Goal: Task Accomplishment & Management: Use online tool/utility

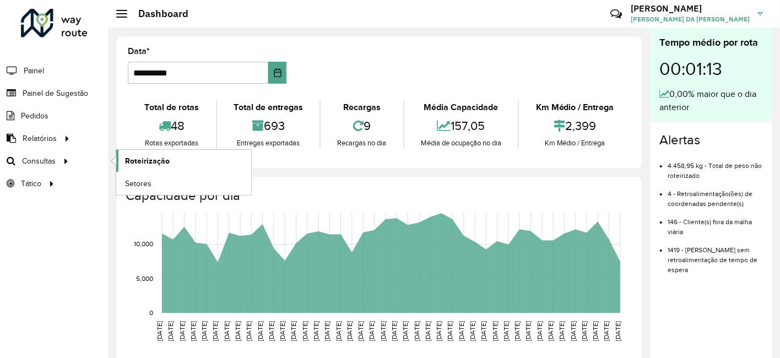
click at [121, 156] on link "Roteirização" at bounding box center [183, 161] width 135 height 22
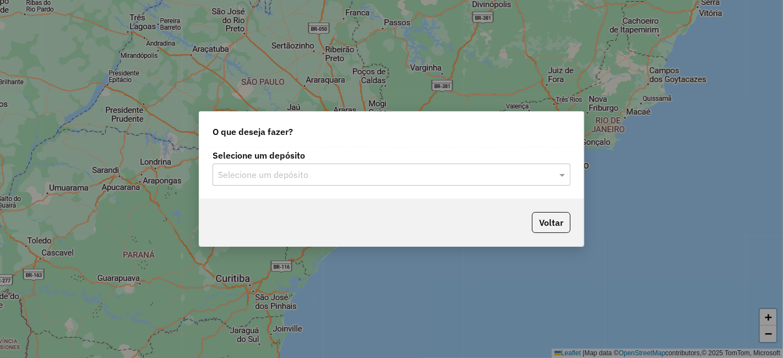
click at [319, 170] on input "text" at bounding box center [380, 175] width 325 height 13
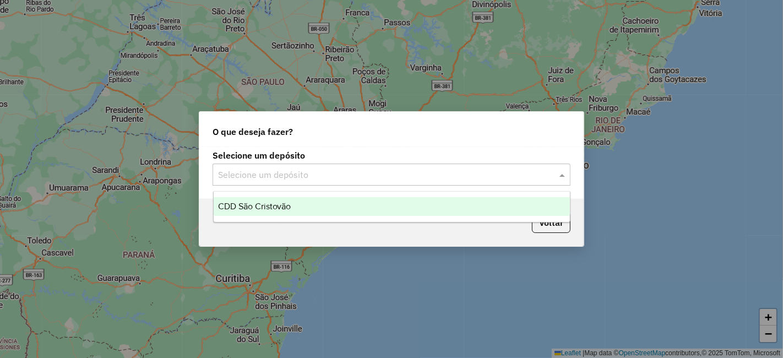
click at [297, 200] on div "CDD São Cristovão" at bounding box center [392, 206] width 356 height 19
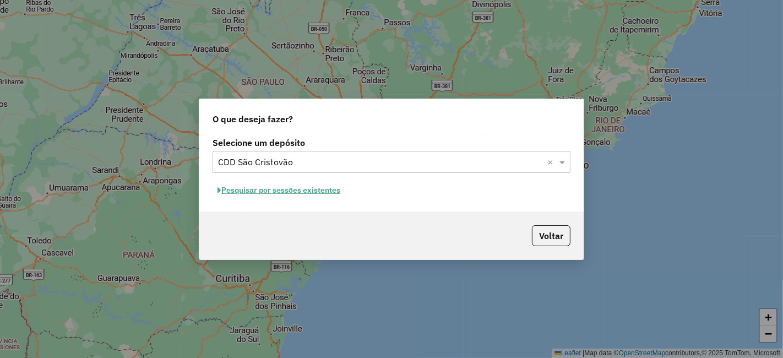
click at [324, 175] on div "Selecione um depósito Selecione um depósito × CDD São Cristovão × Pesquisar por…" at bounding box center [391, 173] width 385 height 78
click at [319, 192] on button "Pesquisar por sessões existentes" at bounding box center [279, 190] width 133 height 17
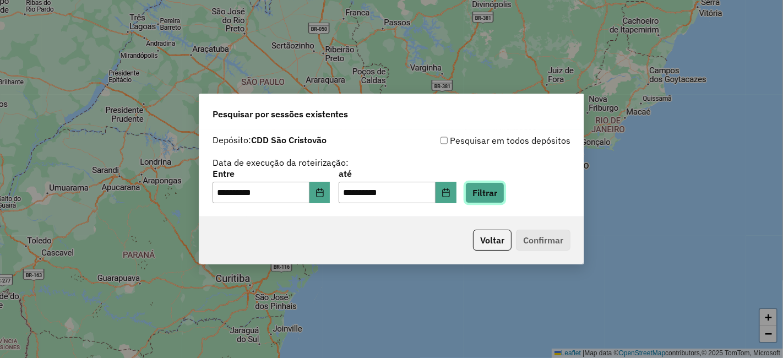
click at [494, 186] on button "Filtrar" at bounding box center [484, 192] width 39 height 21
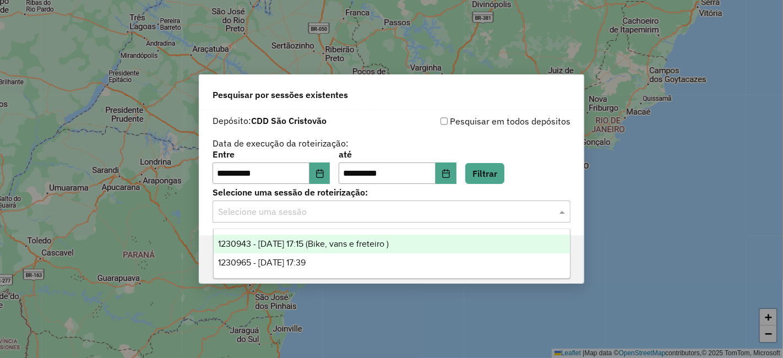
click at [318, 218] on input "text" at bounding box center [380, 211] width 325 height 13
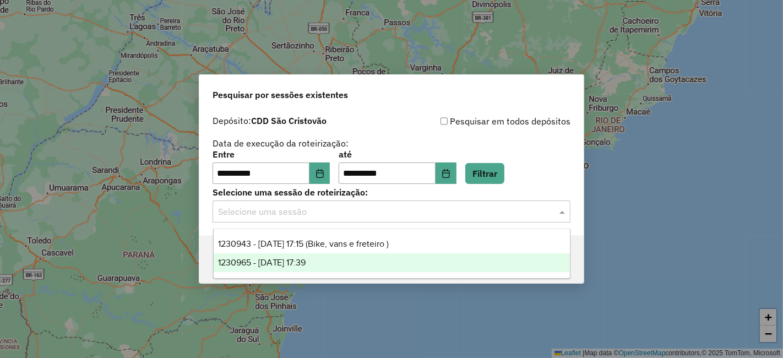
click at [324, 256] on div "1230965 - 18/08/2025 17:39" at bounding box center [392, 262] width 356 height 19
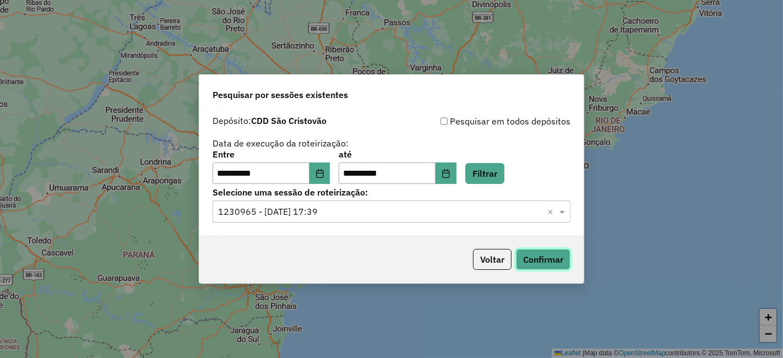
click at [551, 255] on button "Confirmar" at bounding box center [543, 259] width 55 height 21
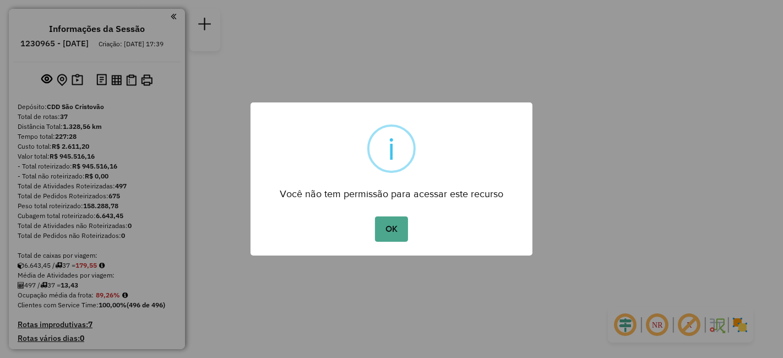
click at [375, 216] on button "OK" at bounding box center [391, 228] width 33 height 25
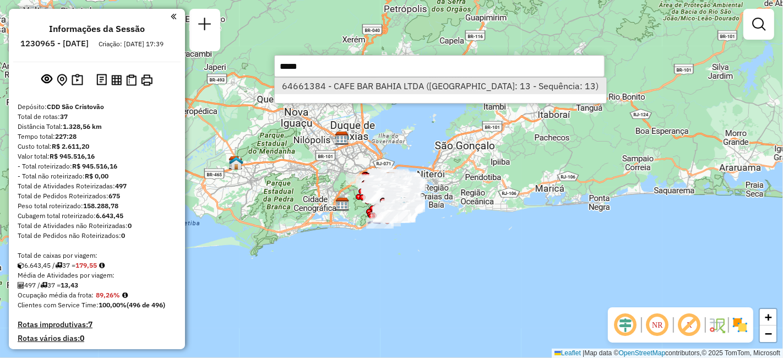
type input "*****"
click at [481, 85] on li "64661384 - CAFE BAR BAHIA LTDA ([GEOGRAPHIC_DATA]: 13 - Sequência: 13)" at bounding box center [441, 86] width 332 height 17
select select "**********"
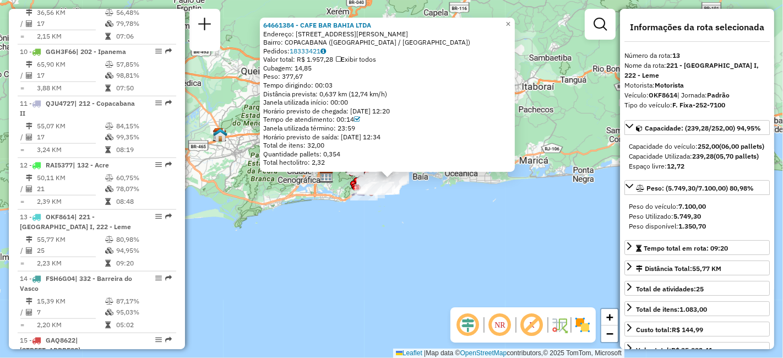
scroll to position [1139, 0]
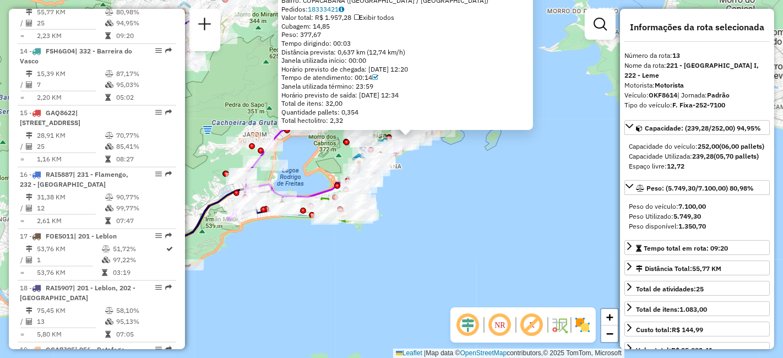
drag, startPoint x: 396, startPoint y: 181, endPoint x: 395, endPoint y: 172, distance: 8.9
click at [397, 183] on div "64661384 - CAFE BAR BAHIA LTDA Endereço: [STREET_ADDRESS][PERSON_NAME] Bairro: …" at bounding box center [391, 179] width 783 height 358
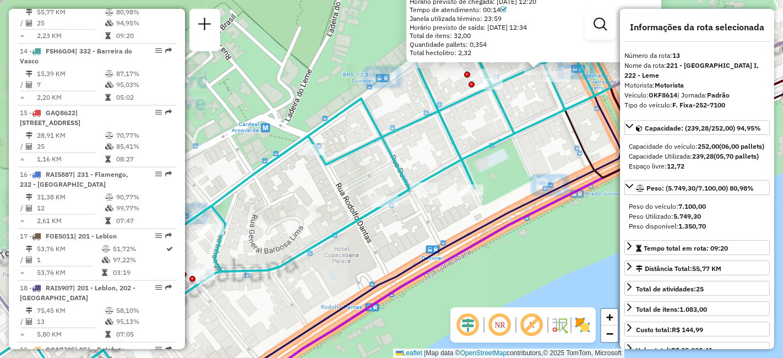
drag, startPoint x: 470, startPoint y: 126, endPoint x: 449, endPoint y: 158, distance: 39.0
click at [443, 166] on div "64661384 - CAFE BAR BAHIA LTDA Endereço: [STREET_ADDRESS][PERSON_NAME] Bairro: …" at bounding box center [391, 179] width 783 height 358
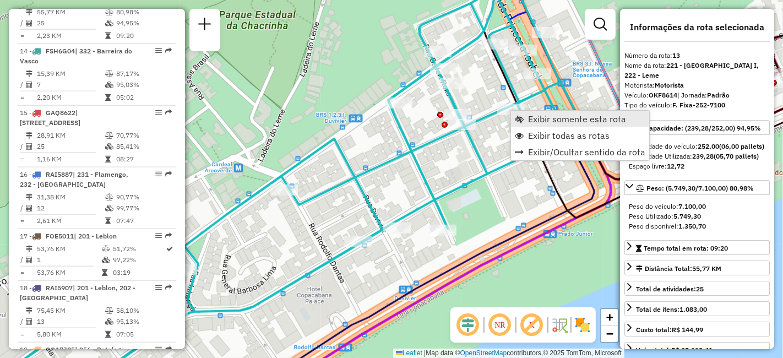
click at [530, 122] on span "Exibir somente esta rota" at bounding box center [577, 119] width 98 height 9
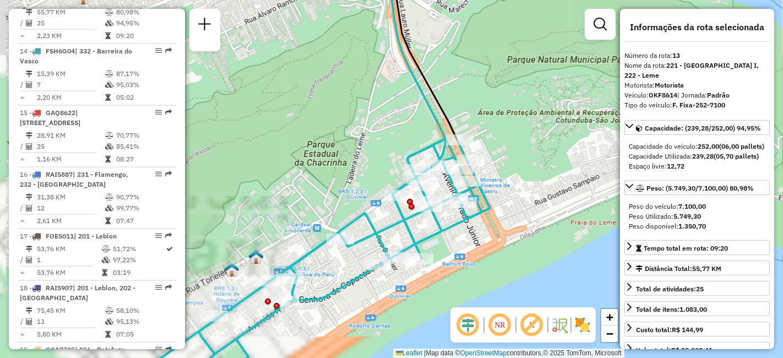
drag, startPoint x: 327, startPoint y: 170, endPoint x: 442, endPoint y: 66, distance: 155.2
click at [442, 66] on div "Janela de atendimento Grade de atendimento Capacidade Transportadoras Veículos …" at bounding box center [391, 179] width 783 height 358
